Goal: Register for event/course

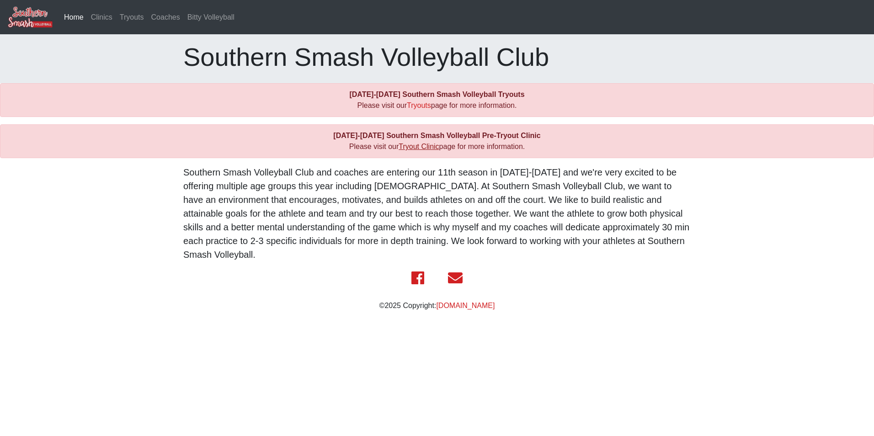
click at [424, 148] on link "Tryout Clinic" at bounding box center [419, 147] width 40 height 8
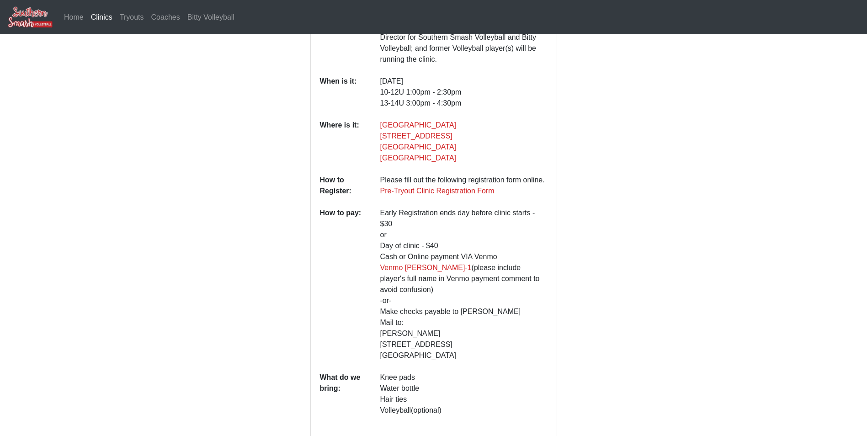
scroll to position [183, 0]
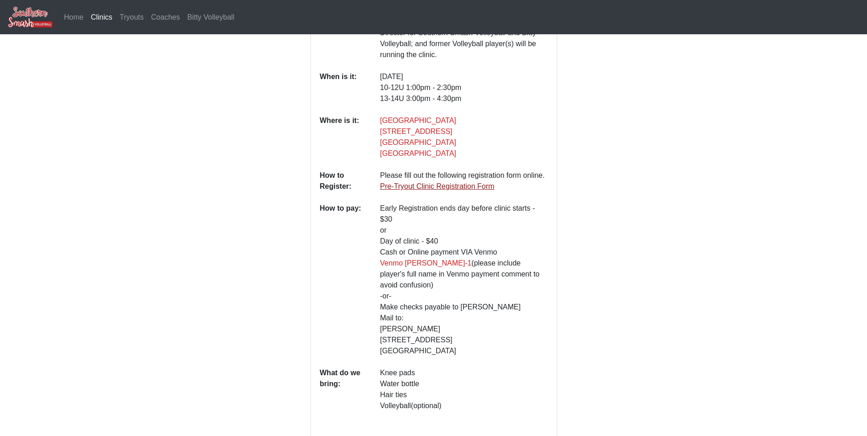
click at [441, 182] on link "Pre-Tryout Clinic Registration Form" at bounding box center [437, 186] width 114 height 8
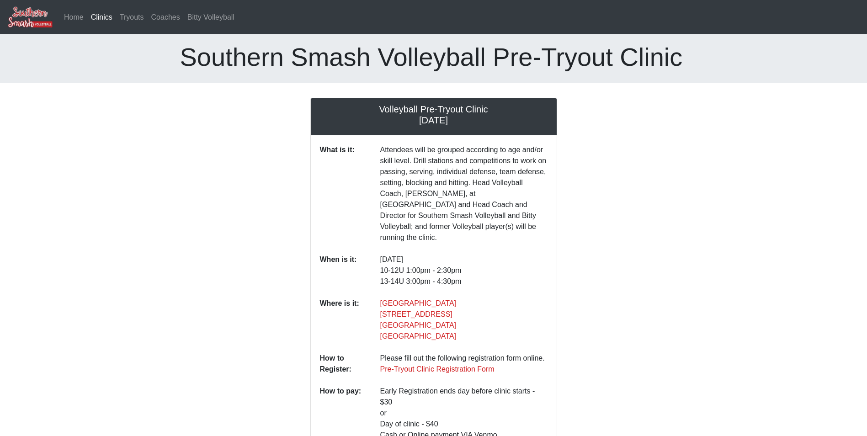
scroll to position [183, 0]
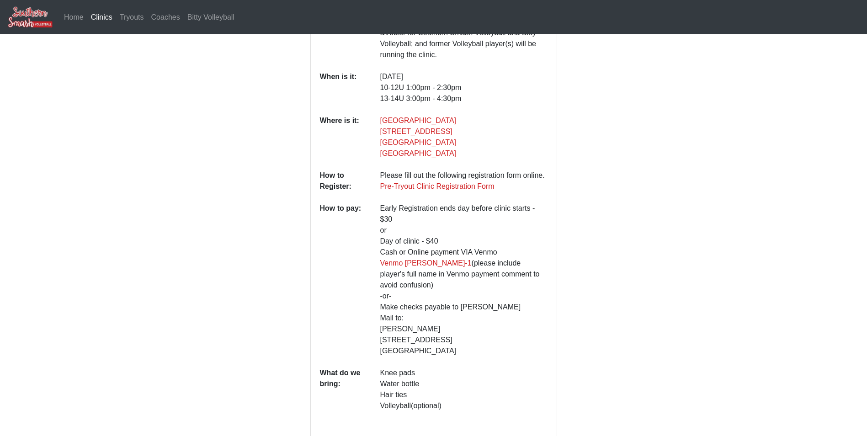
click at [600, 131] on div at bounding box center [629, 177] width 130 height 524
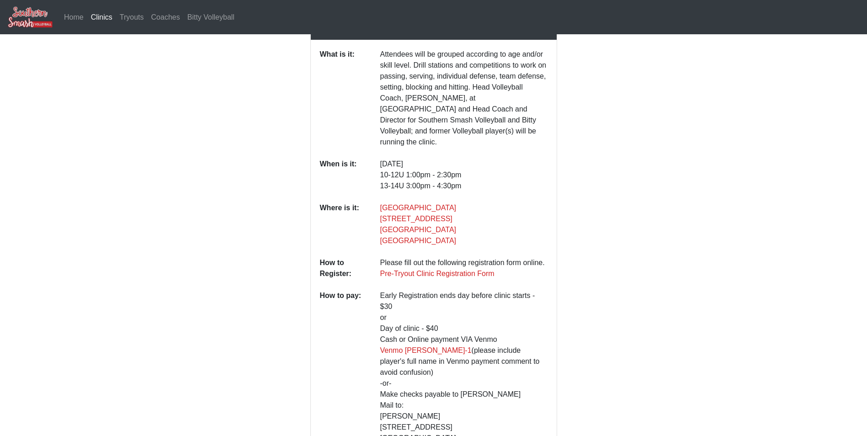
scroll to position [0, 0]
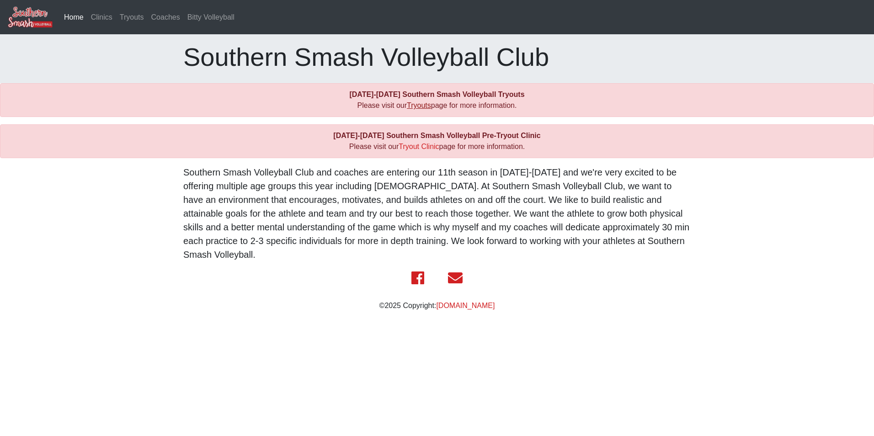
click at [417, 104] on link "Tryouts" at bounding box center [419, 105] width 24 height 8
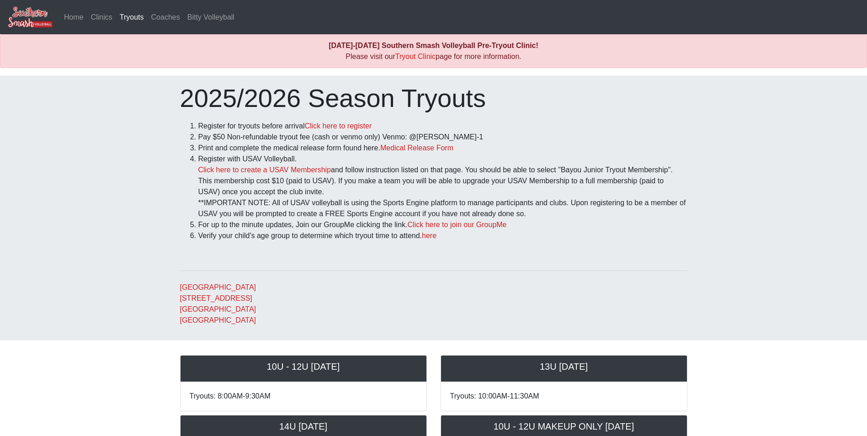
click at [652, 183] on li "Register with USAV Volleyball. Click here to create a USAV Membership and follo…" at bounding box center [442, 187] width 489 height 66
drag, startPoint x: 460, startPoint y: 101, endPoint x: 388, endPoint y: 100, distance: 72.2
click at [388, 100] on h1 "2025/2026 Season Tryouts" at bounding box center [433, 98] width 507 height 31
drag, startPoint x: 388, startPoint y: 100, endPoint x: 466, endPoint y: 103, distance: 78.2
click at [466, 103] on h1 "2025/2026 Season Tryouts" at bounding box center [433, 98] width 507 height 31
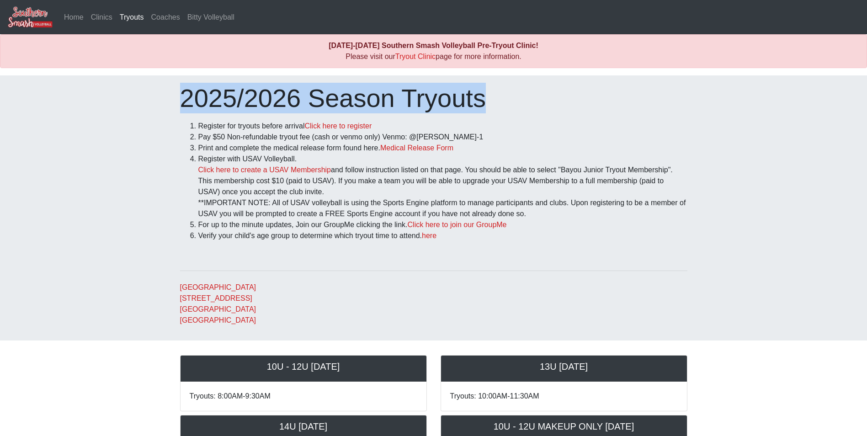
drag, startPoint x: 450, startPoint y: 101, endPoint x: 175, endPoint y: 101, distance: 275.2
click at [175, 101] on div "2025/2026 Season Tryouts Register for tryouts before arrival Click here to regi…" at bounding box center [433, 204] width 521 height 243
click at [317, 100] on h1 "2025/2026 Season Tryouts" at bounding box center [433, 98] width 507 height 31
drag, startPoint x: 183, startPoint y: 100, endPoint x: 458, endPoint y: 97, distance: 274.3
click at [458, 97] on h1 "2025/2026 Season Tryouts" at bounding box center [433, 98] width 507 height 31
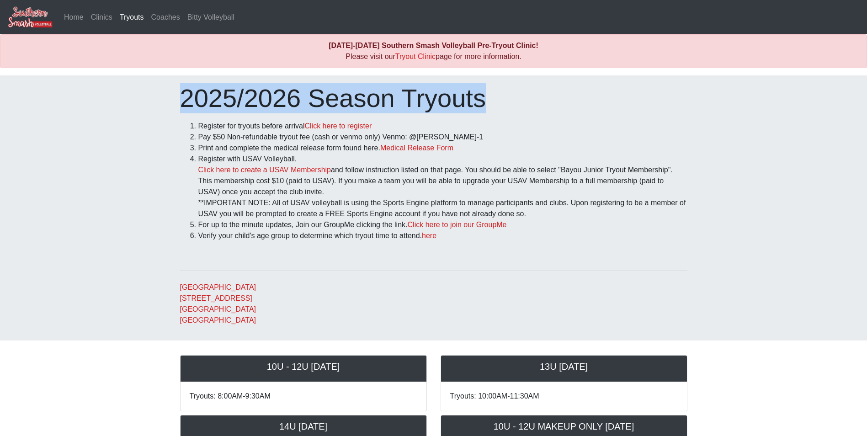
drag, startPoint x: 458, startPoint y: 97, endPoint x: 475, endPoint y: 99, distance: 17.0
click at [475, 99] on h1 "2025/2026 Season Tryouts" at bounding box center [433, 98] width 507 height 31
